Goal: Transaction & Acquisition: Purchase product/service

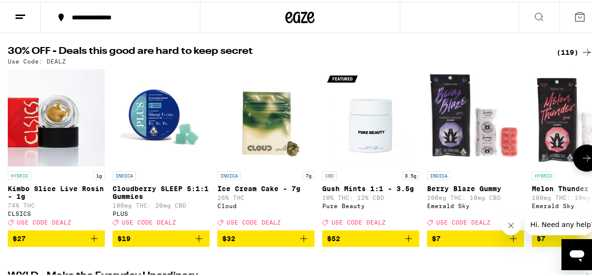
click at [581, 158] on icon at bounding box center [587, 156] width 12 height 12
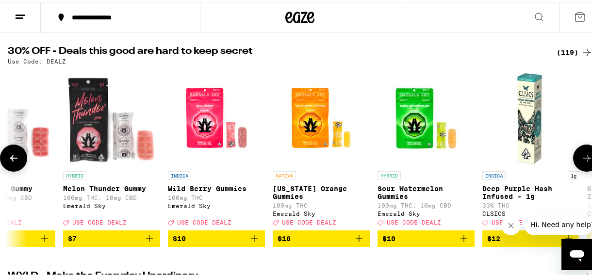
scroll to position [0, 471]
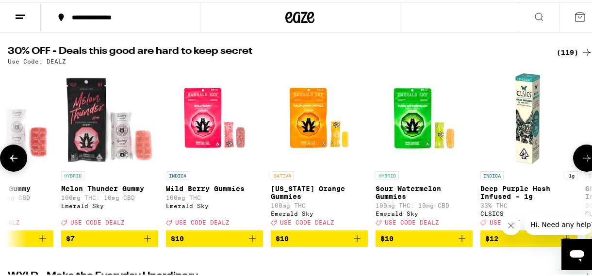
click at [581, 158] on icon at bounding box center [587, 156] width 12 height 12
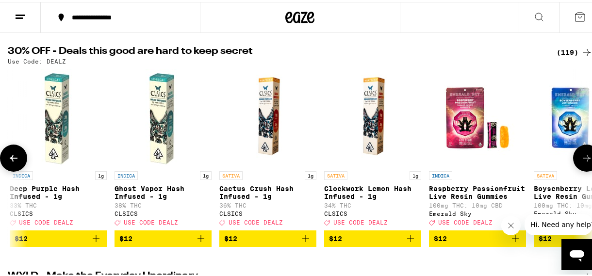
click at [581, 158] on icon at bounding box center [587, 156] width 12 height 12
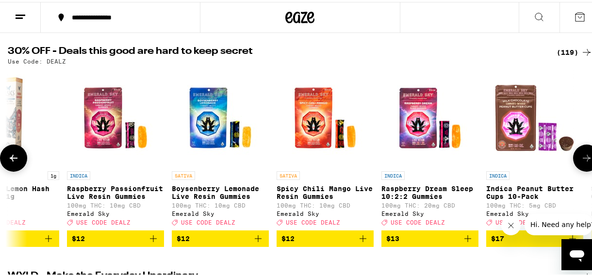
scroll to position [0, 1413]
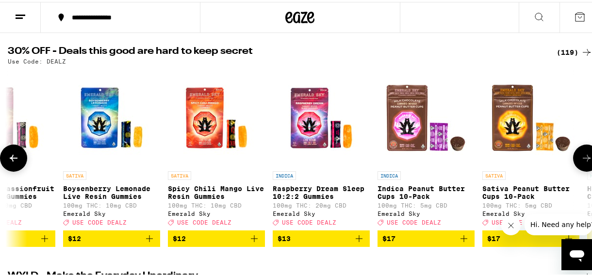
click at [581, 158] on icon at bounding box center [587, 156] width 12 height 12
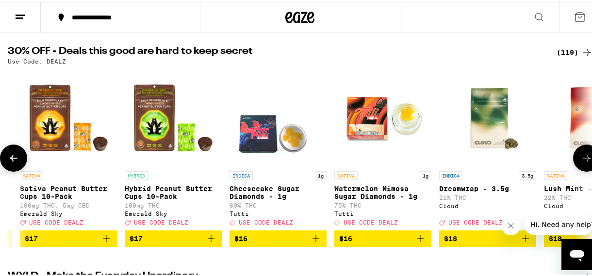
scroll to position [0, 1883]
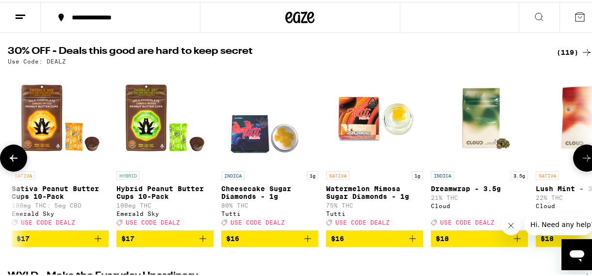
click at [581, 158] on icon at bounding box center [587, 156] width 12 height 12
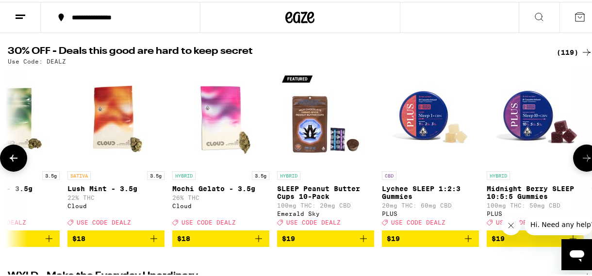
scroll to position [0, 2354]
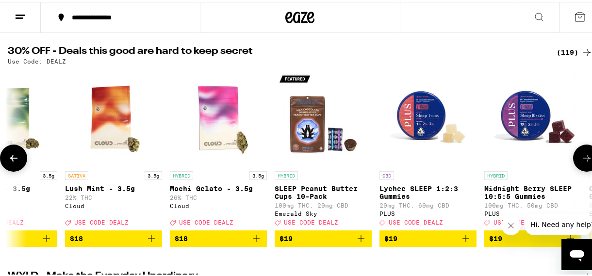
click at [581, 158] on icon at bounding box center [587, 156] width 12 height 12
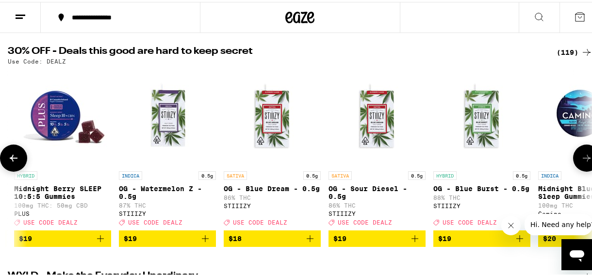
scroll to position [0, 2825]
click at [581, 158] on icon at bounding box center [587, 156] width 12 height 12
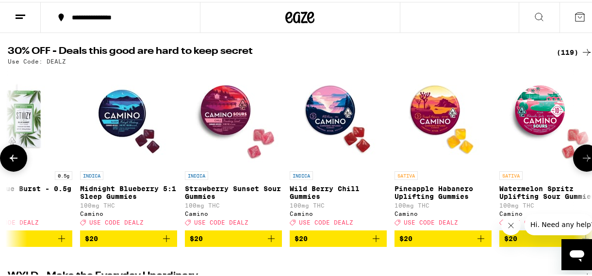
scroll to position [0, 3296]
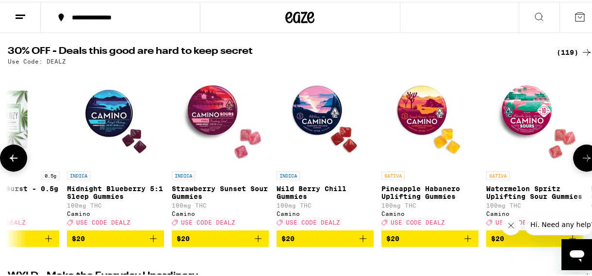
click at [581, 158] on icon at bounding box center [587, 156] width 12 height 12
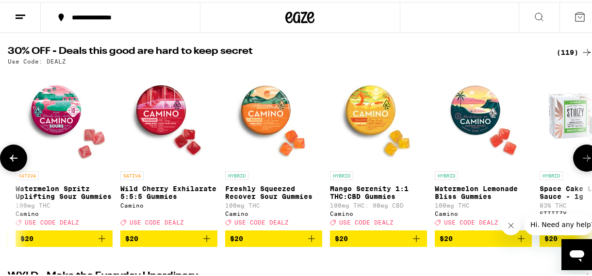
click at [581, 158] on icon at bounding box center [587, 156] width 12 height 12
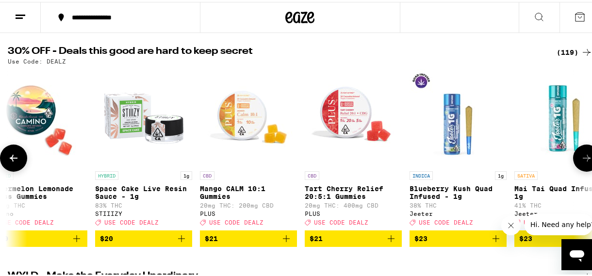
scroll to position [0, 4238]
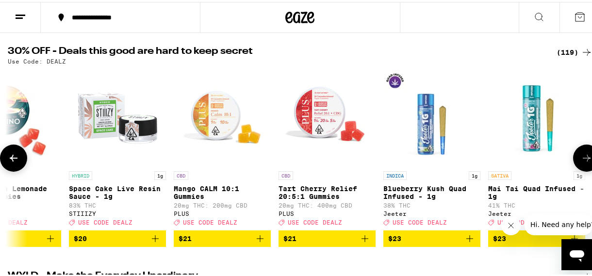
click at [581, 158] on icon at bounding box center [587, 156] width 12 height 12
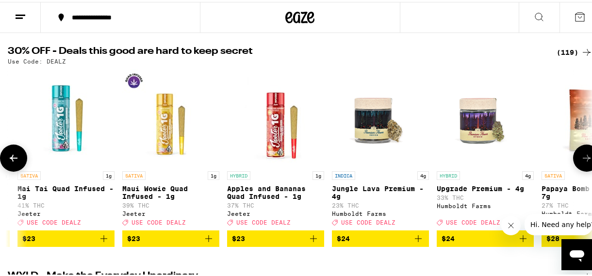
click at [581, 158] on icon at bounding box center [587, 156] width 12 height 12
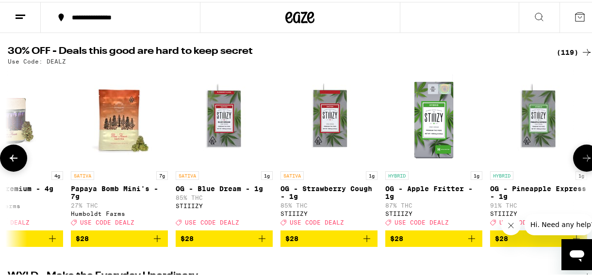
click at [581, 158] on icon at bounding box center [587, 156] width 12 height 12
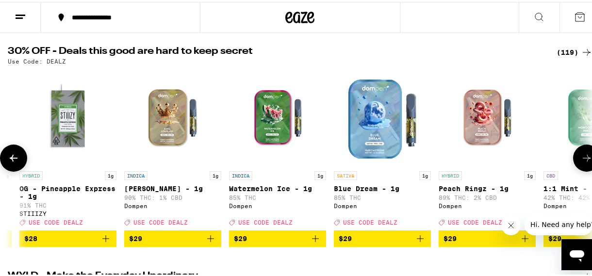
click at [581, 158] on icon at bounding box center [587, 156] width 12 height 12
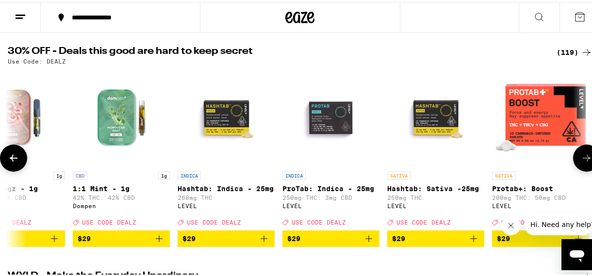
click at [581, 158] on icon at bounding box center [587, 156] width 12 height 12
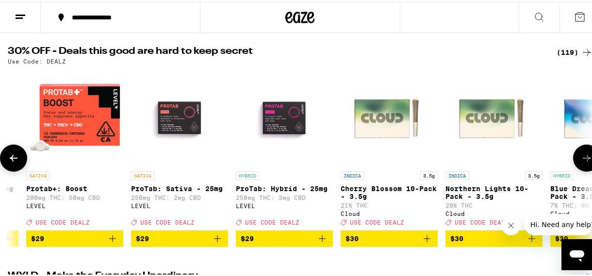
scroll to position [0, 6592]
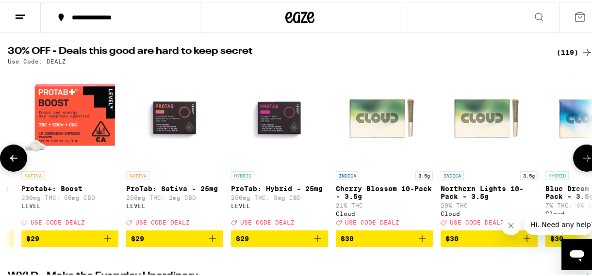
click at [581, 158] on icon at bounding box center [587, 156] width 12 height 12
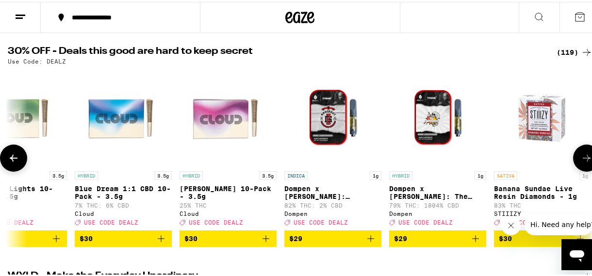
click at [581, 158] on icon at bounding box center [587, 156] width 12 height 12
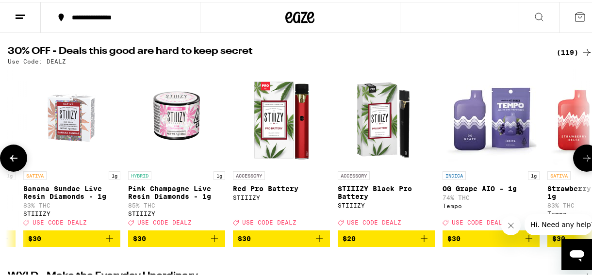
click at [581, 158] on icon at bounding box center [587, 156] width 12 height 12
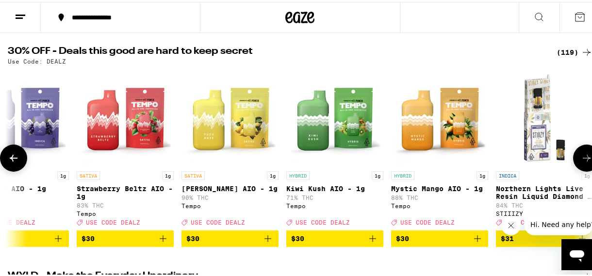
click at [581, 158] on icon at bounding box center [587, 156] width 12 height 12
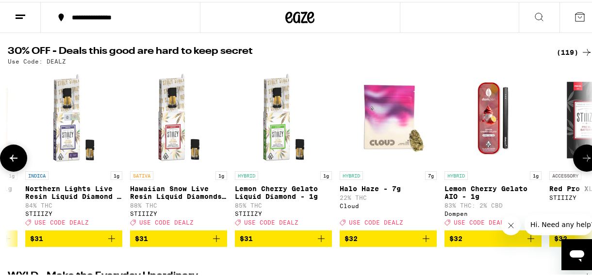
click at [581, 158] on icon at bounding box center [587, 156] width 12 height 12
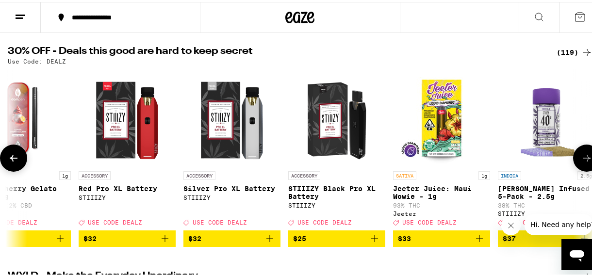
click at [581, 158] on icon at bounding box center [587, 156] width 12 height 12
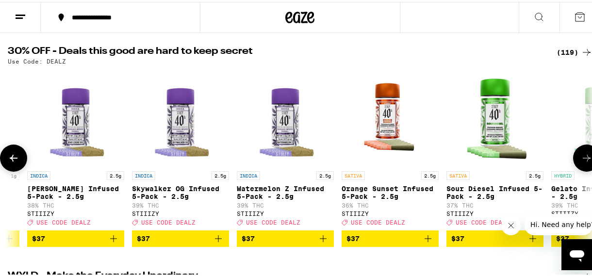
click at [581, 158] on icon at bounding box center [587, 156] width 12 height 12
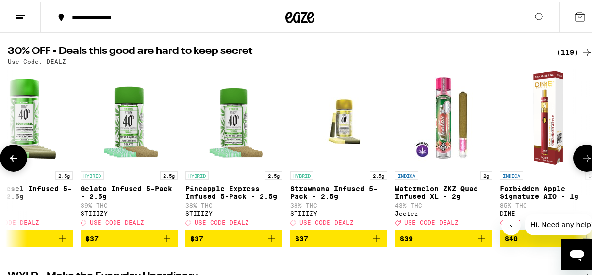
click at [581, 158] on icon at bounding box center [587, 156] width 12 height 12
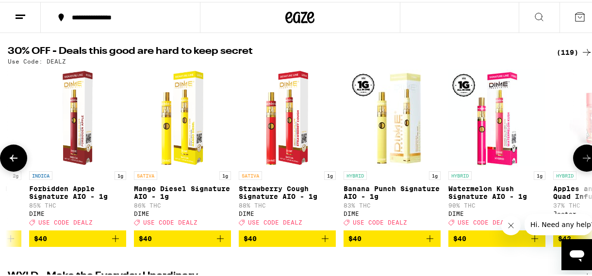
click at [581, 158] on icon at bounding box center [587, 156] width 12 height 12
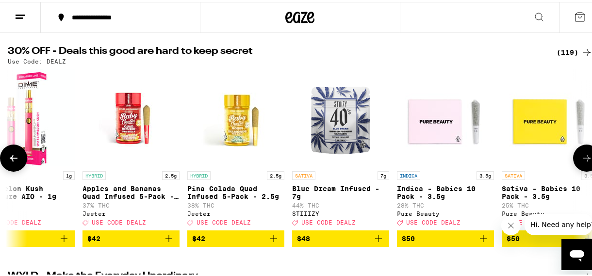
click at [581, 158] on icon at bounding box center [587, 156] width 12 height 12
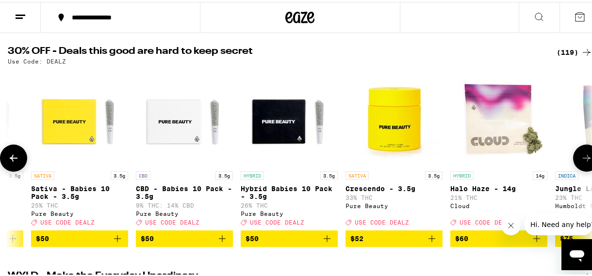
click at [581, 158] on icon at bounding box center [587, 156] width 12 height 12
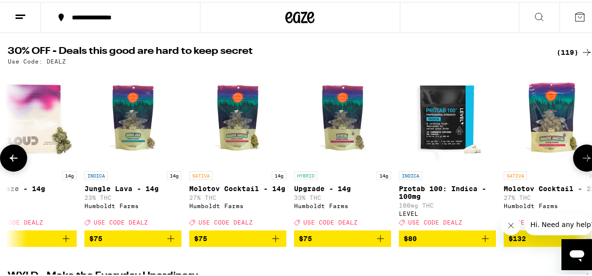
click at [581, 158] on icon at bounding box center [587, 156] width 12 height 12
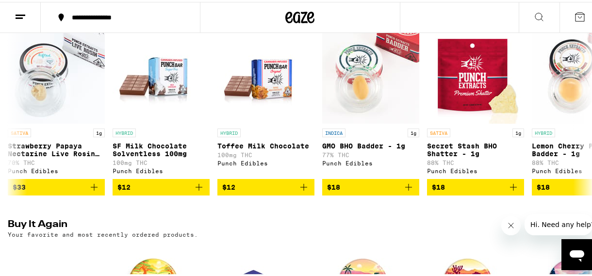
scroll to position [821, 0]
